Goal: Check status: Check status

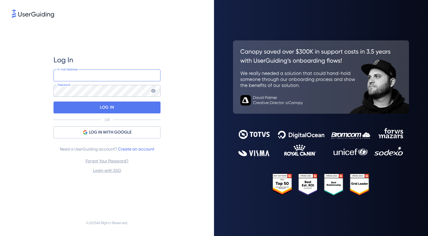
click at [87, 76] on input "email" at bounding box center [107, 76] width 107 height 12
type input "[EMAIL_ADDRESS][DOMAIN_NAME]"
click at [101, 97] on div "Log In [EMAIL_ADDRESS][DOMAIN_NAME] E-mail Address Password LOG IN OR LOG IN WI…" at bounding box center [107, 114] width 107 height 119
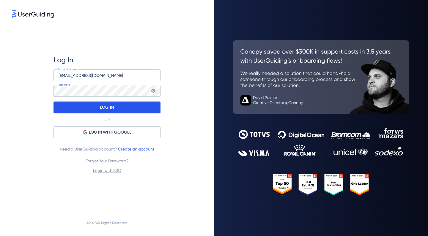
click at [102, 110] on p "LOG IN" at bounding box center [107, 108] width 14 height 10
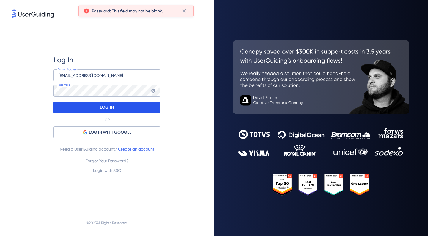
click at [105, 110] on p "LOG IN" at bounding box center [107, 108] width 14 height 10
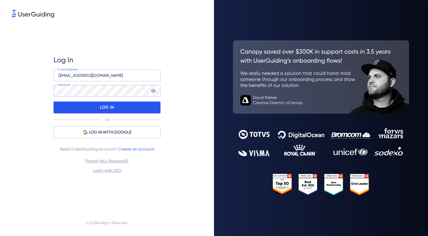
click at [97, 105] on div "LOG IN" at bounding box center [107, 108] width 107 height 12
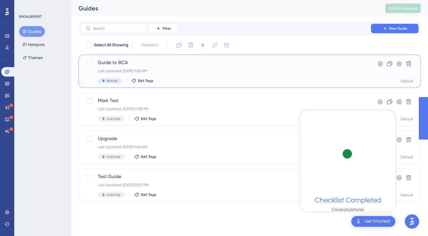
click at [212, 73] on div "Guide to BCA Last Updated: [DATE] 11:32 AM Active Edit Tags" at bounding box center [226, 71] width 256 height 24
